Goal: Find contact information: Find contact information

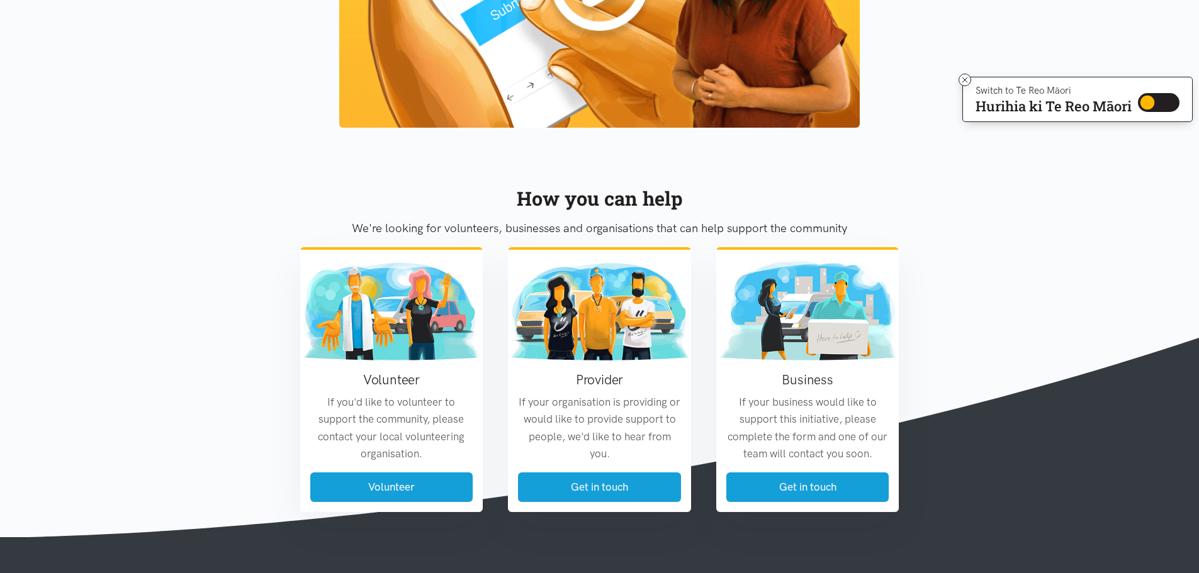
scroll to position [1385, 0]
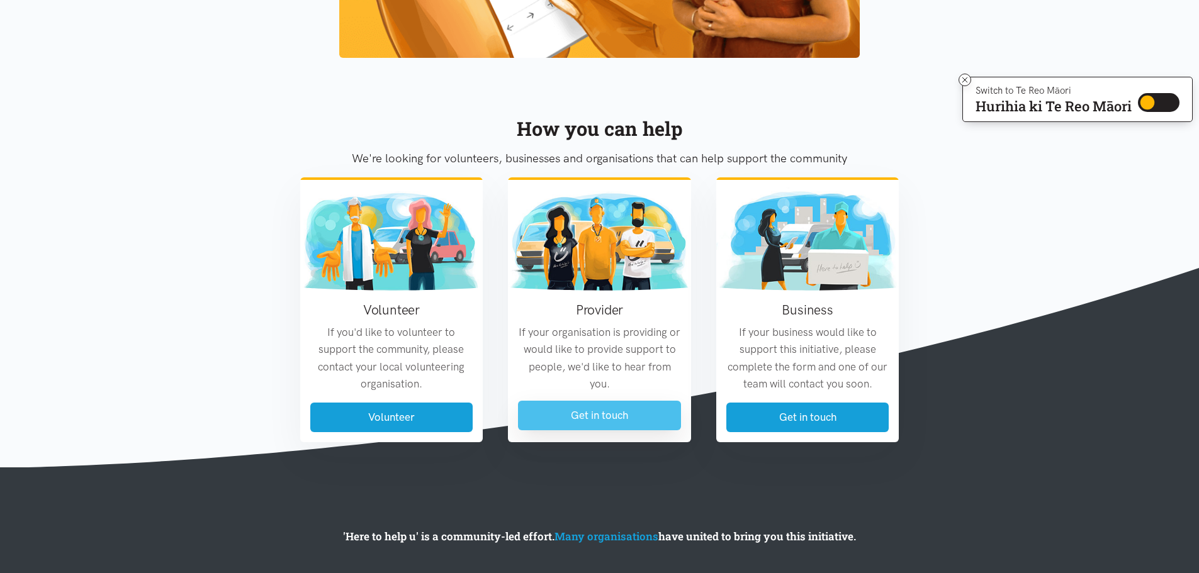
click at [617, 413] on link "Get in touch" at bounding box center [599, 416] width 163 height 30
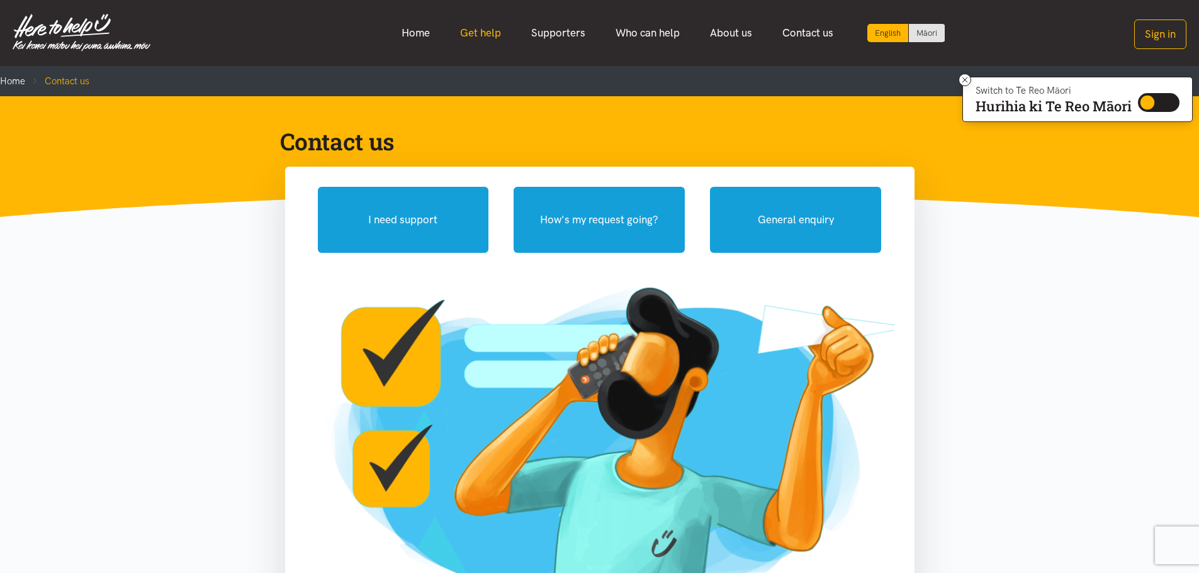
click at [460, 35] on link "Get help" at bounding box center [480, 33] width 71 height 27
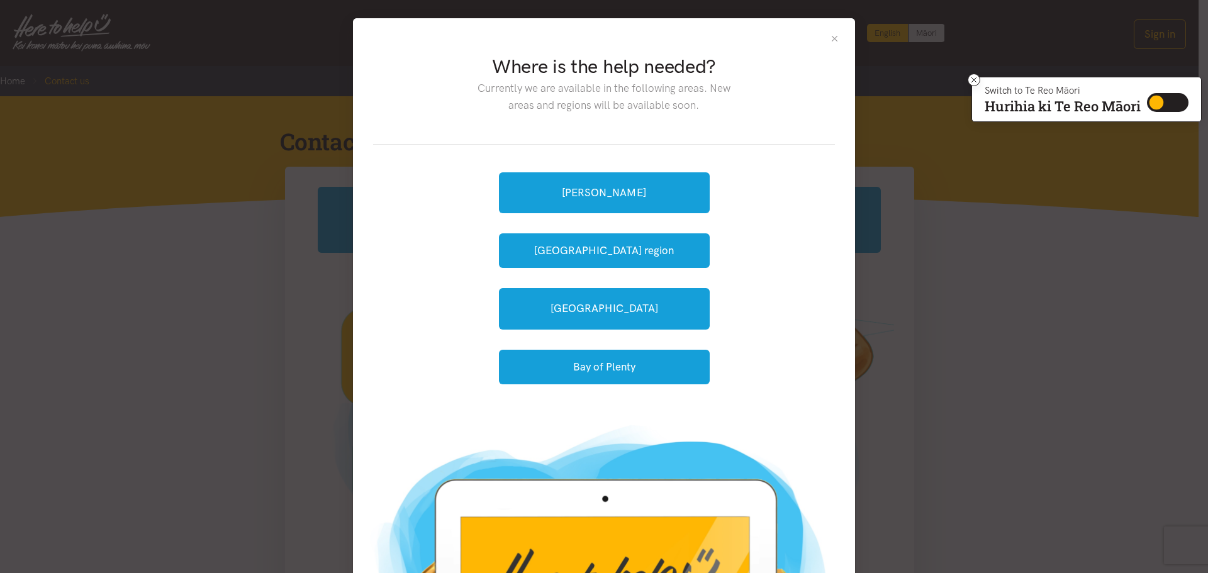
click at [830, 34] on button "Close" at bounding box center [835, 38] width 11 height 11
